Goal: Share content: Share content

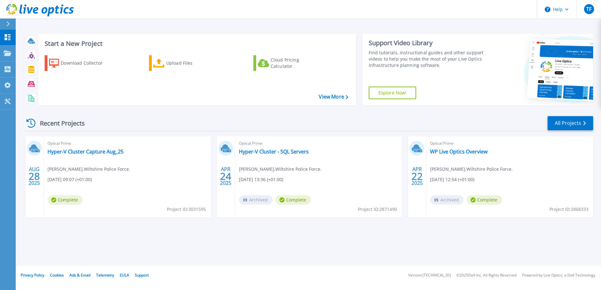
click at [113, 192] on div "Optical Prime Hyper-V Cluster Capture Aug_25 Theresa Freestone , Wiltshire Poli…" at bounding box center [127, 176] width 167 height 81
click at [102, 153] on link "Hyper-V Cluster Capture Aug_25" at bounding box center [85, 152] width 76 height 6
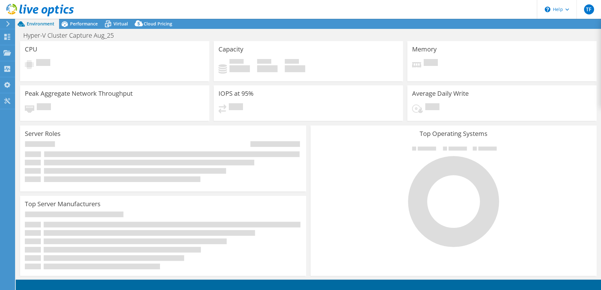
select select "USD"
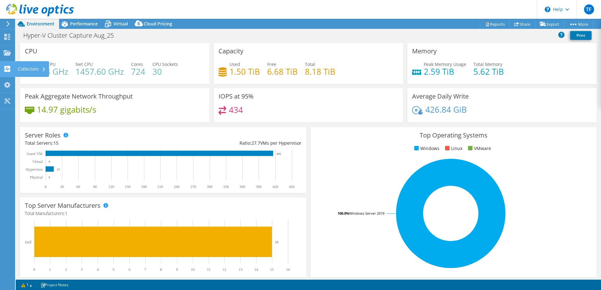
click at [31, 68] on div "Collectors" at bounding box center [32, 69] width 34 height 16
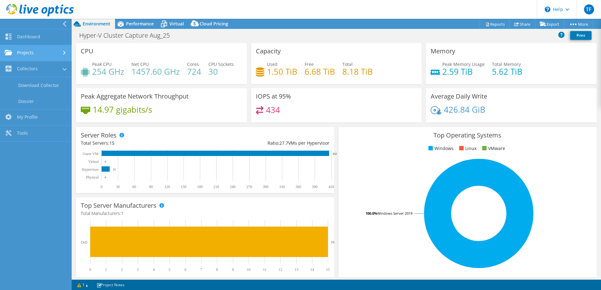
click at [43, 56] on link "Projects" at bounding box center [36, 53] width 72 height 16
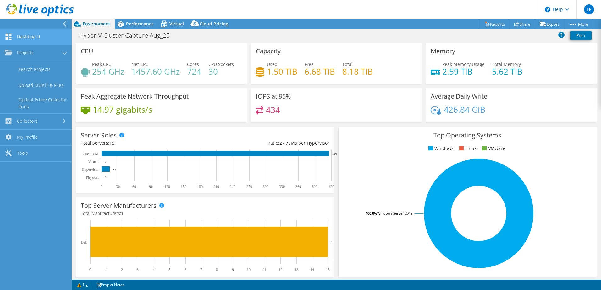
click at [36, 37] on link "Dashboard" at bounding box center [36, 37] width 72 height 16
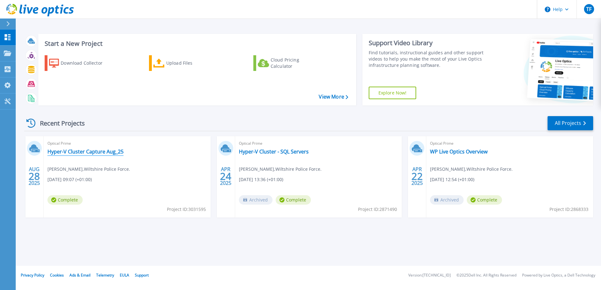
click at [95, 151] on link "Hyper-V Cluster Capture Aug_25" at bounding box center [85, 152] width 76 height 6
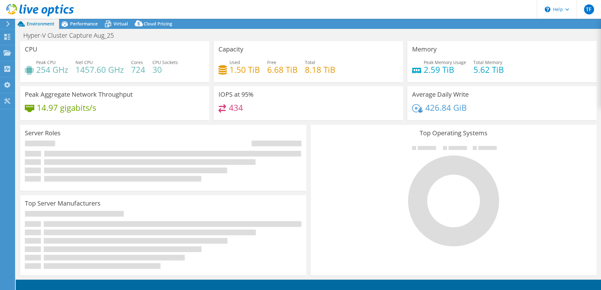
select select "USD"
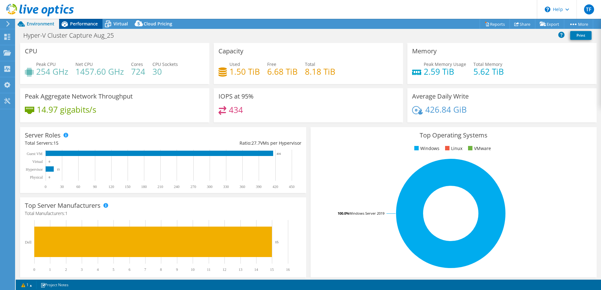
click at [88, 24] on span "Performance" at bounding box center [84, 24] width 28 height 6
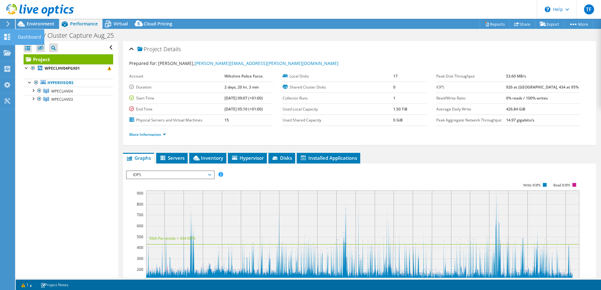
click at [6, 40] on div at bounding box center [7, 37] width 8 height 7
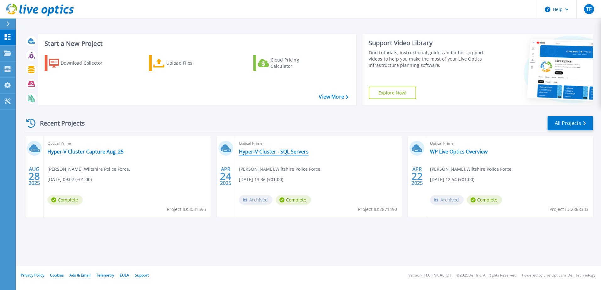
click at [295, 155] on link "Hyper-V Cluster - SQL Servers" at bounding box center [274, 152] width 70 height 6
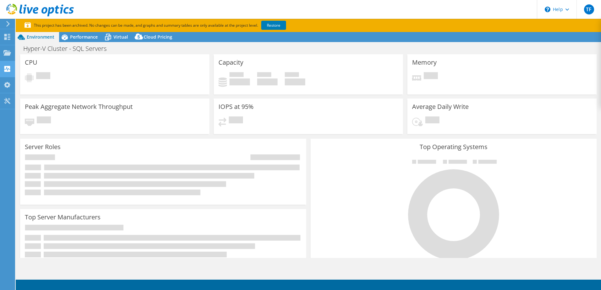
select select "EULondon"
select select "USD"
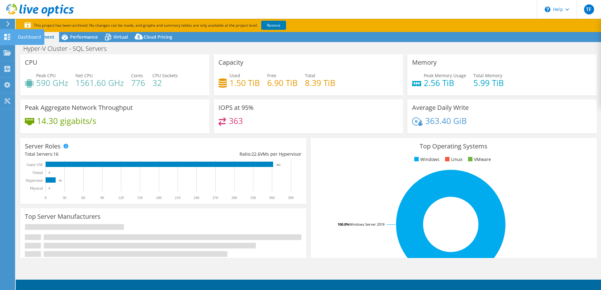
click at [7, 38] on icon at bounding box center [7, 37] width 8 height 6
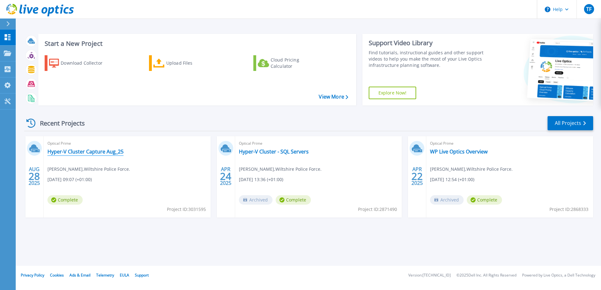
click at [83, 150] on link "Hyper-V Cluster Capture Aug_25" at bounding box center [85, 152] width 76 height 6
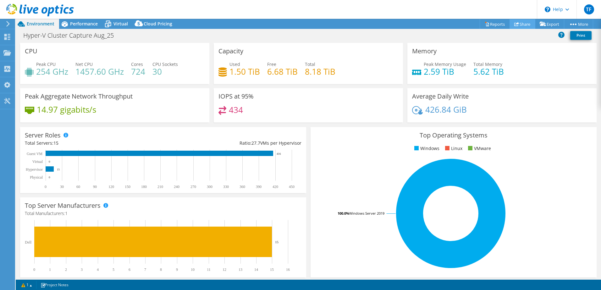
click at [520, 23] on link "Share" at bounding box center [523, 24] width 26 height 10
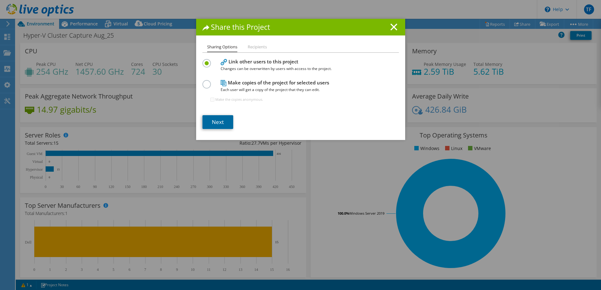
click at [215, 122] on link "Next" at bounding box center [217, 122] width 31 height 14
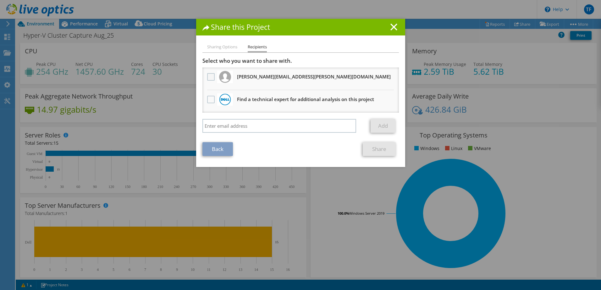
click at [208, 78] on label at bounding box center [211, 77] width 9 height 8
click at [0, 0] on input "checkbox" at bounding box center [0, 0] width 0 height 0
click at [381, 149] on link "Share" at bounding box center [379, 149] width 33 height 14
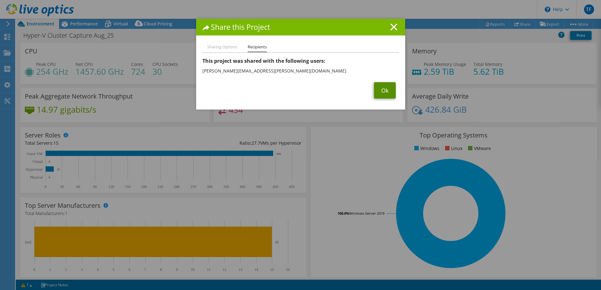
click at [381, 90] on link "Ok" at bounding box center [385, 90] width 22 height 16
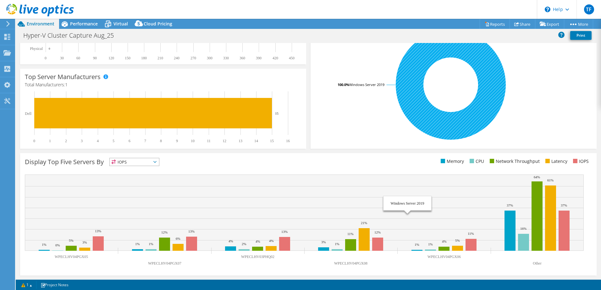
scroll to position [129, 0]
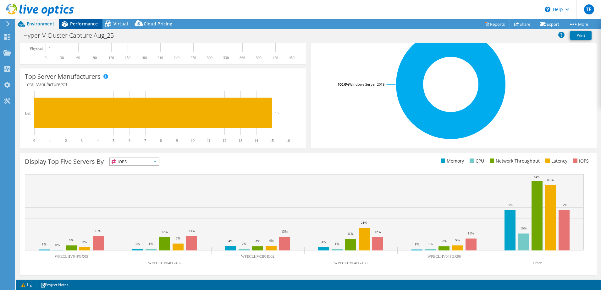
click at [74, 26] on span "Performance" at bounding box center [84, 24] width 28 height 6
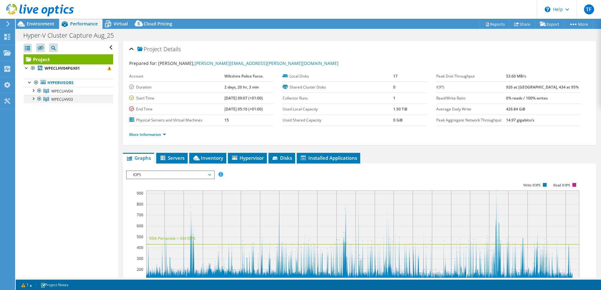
click at [34, 98] on div at bounding box center [33, 98] width 6 height 6
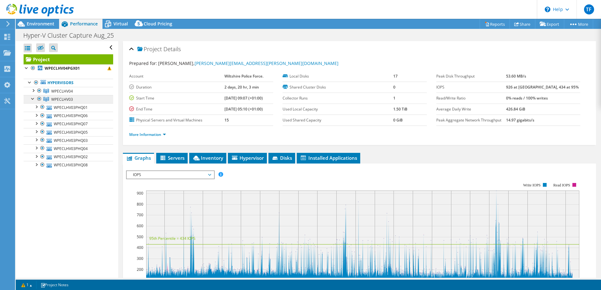
click at [66, 99] on span "WPECLHV03" at bounding box center [62, 99] width 22 height 5
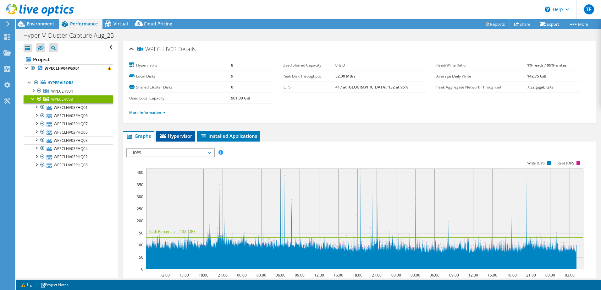
click at [174, 133] on li "Hypervisor" at bounding box center [175, 136] width 39 height 11
